Goal: Find specific page/section: Find specific page/section

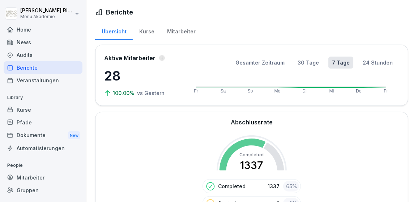
click at [186, 30] on div "Mitarbeiter" at bounding box center [181, 30] width 41 height 18
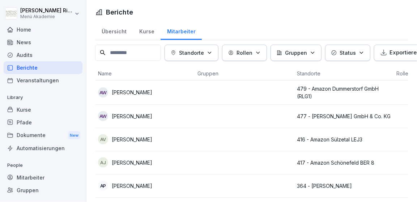
click at [116, 36] on div "Übersicht" at bounding box center [114, 30] width 38 height 18
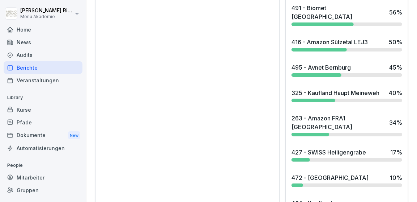
scroll to position [767, 0]
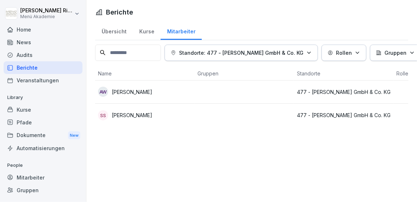
click at [114, 32] on div "Übersicht" at bounding box center [114, 30] width 38 height 18
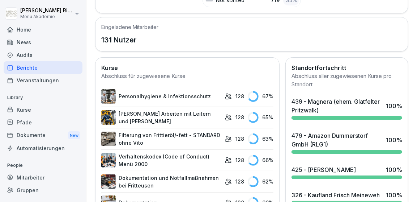
scroll to position [180, 0]
